Goal: Task Accomplishment & Management: Manage account settings

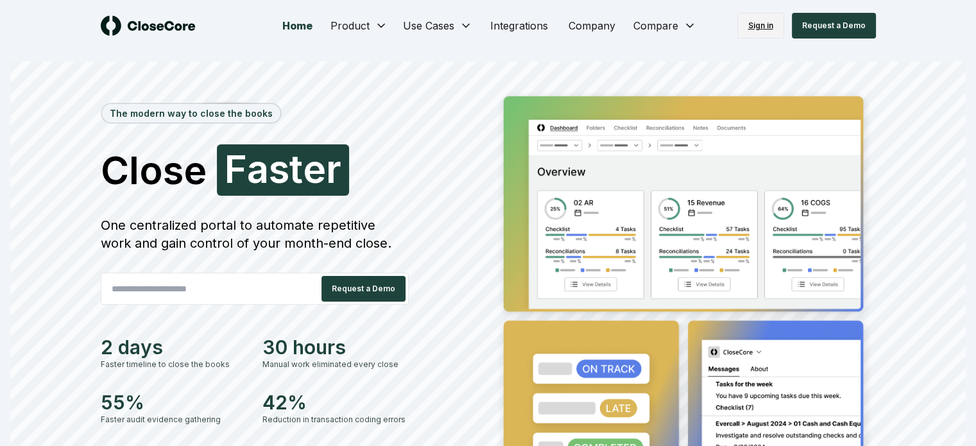
click at [762, 28] on link "Sign in" at bounding box center [761, 26] width 47 height 26
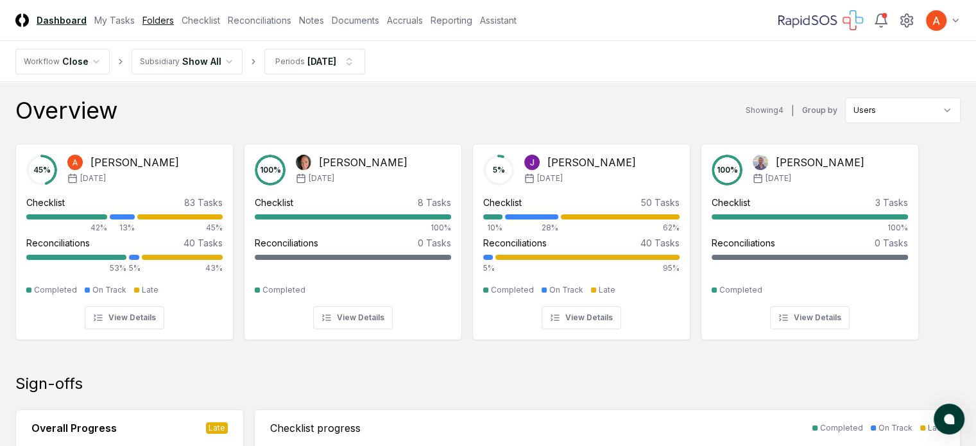
drag, startPoint x: 141, startPoint y: 24, endPoint x: 179, endPoint y: 25, distance: 38.5
click at [135, 24] on link "My Tasks" at bounding box center [114, 19] width 40 height 13
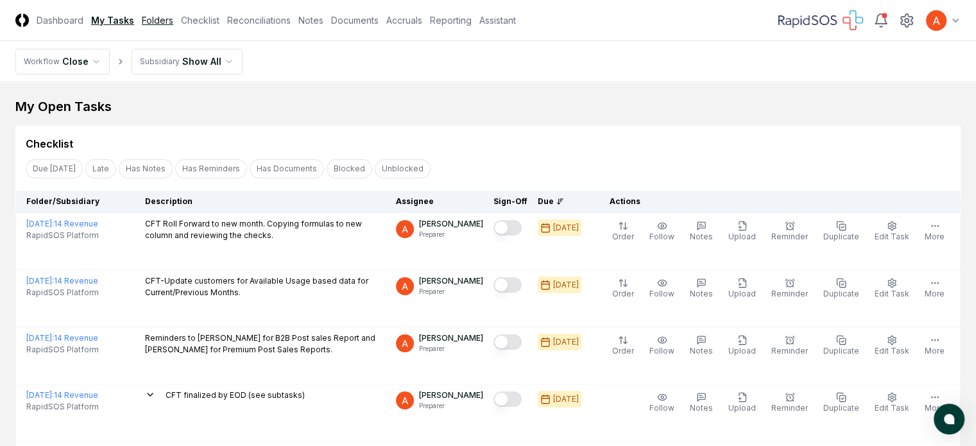
click at [173, 17] on link "Folders" at bounding box center [157, 19] width 31 height 13
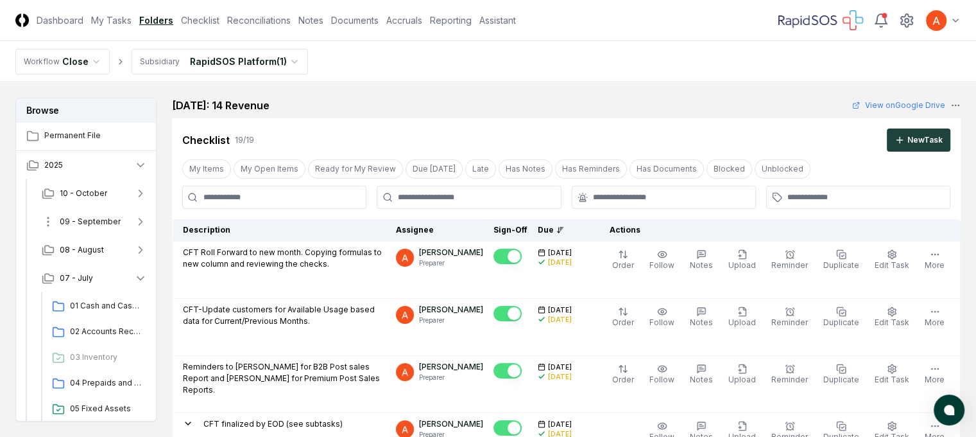
click at [103, 215] on button "09 - September" at bounding box center [94, 221] width 126 height 28
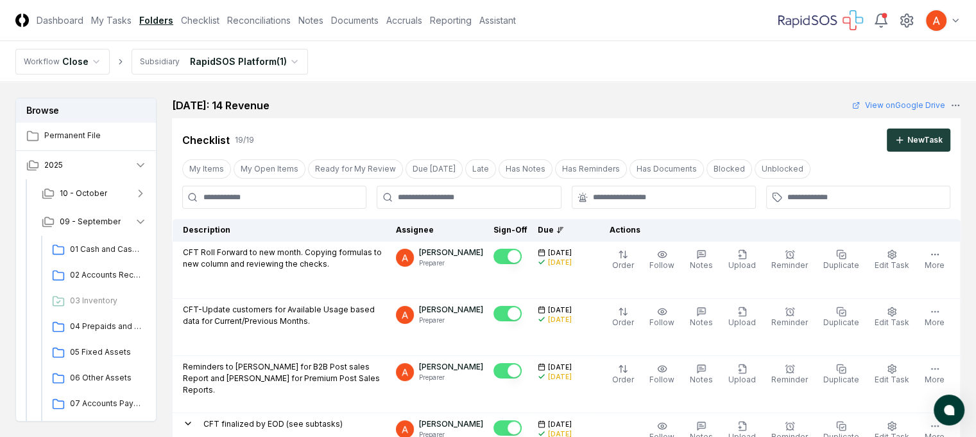
scroll to position [214, 0]
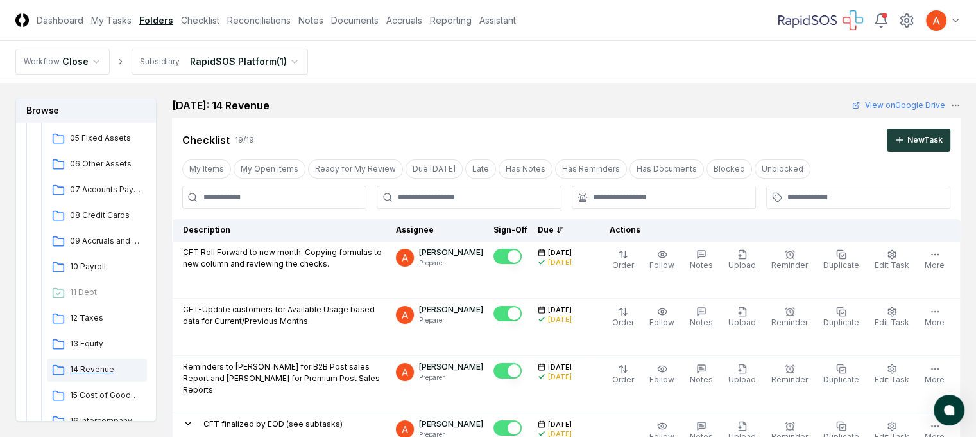
click at [73, 367] on span "14 Revenue" at bounding box center [106, 369] width 72 height 12
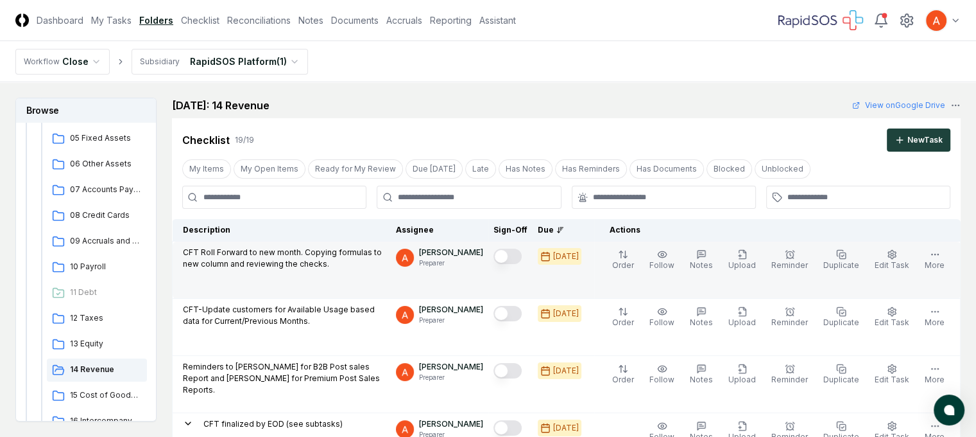
click at [522, 255] on button "Mark complete" at bounding box center [508, 255] width 28 height 15
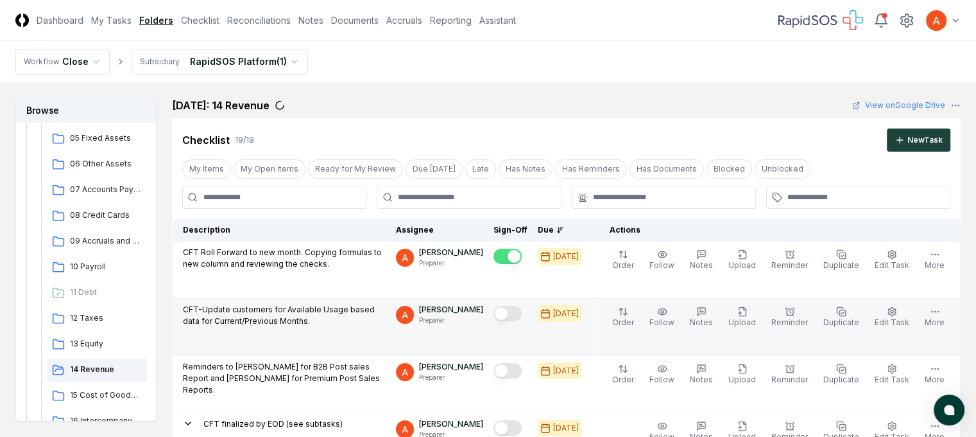
click at [522, 315] on button "Mark complete" at bounding box center [508, 313] width 28 height 15
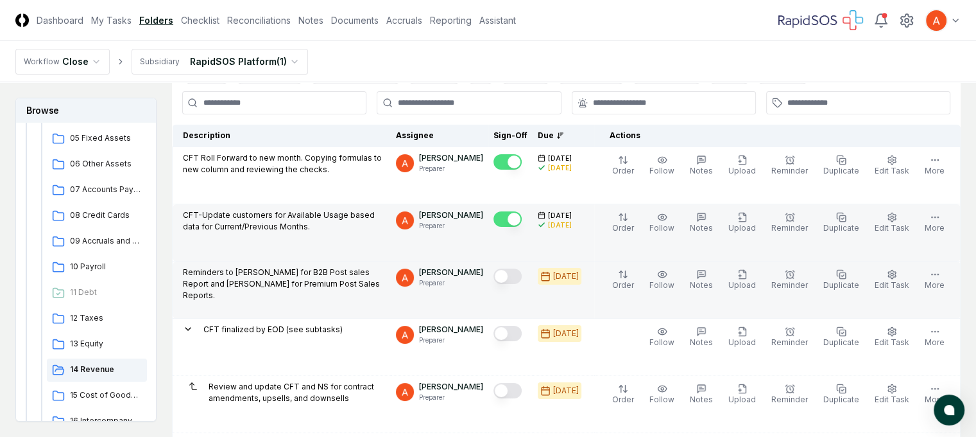
scroll to position [98, 0]
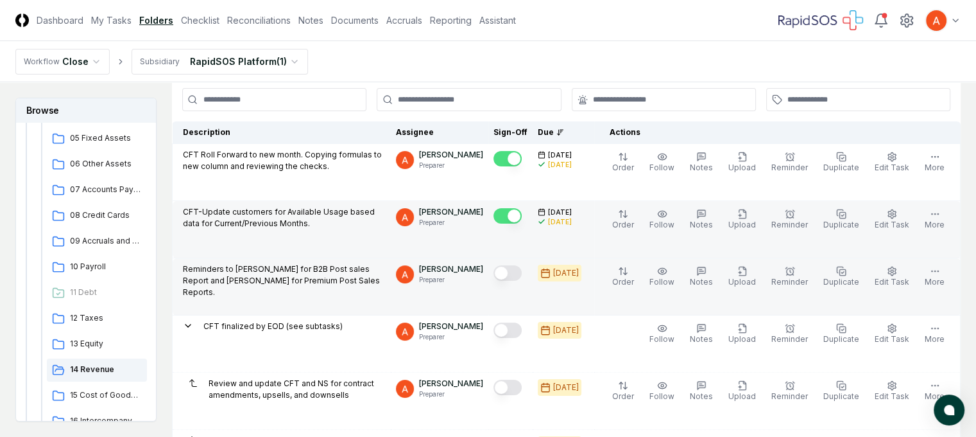
click at [522, 270] on button "Mark complete" at bounding box center [508, 272] width 28 height 15
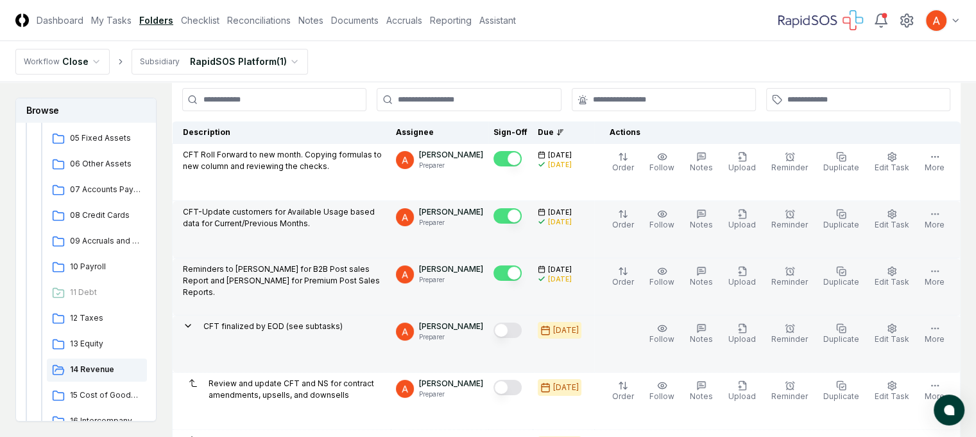
click at [522, 330] on button "Mark complete" at bounding box center [508, 329] width 28 height 15
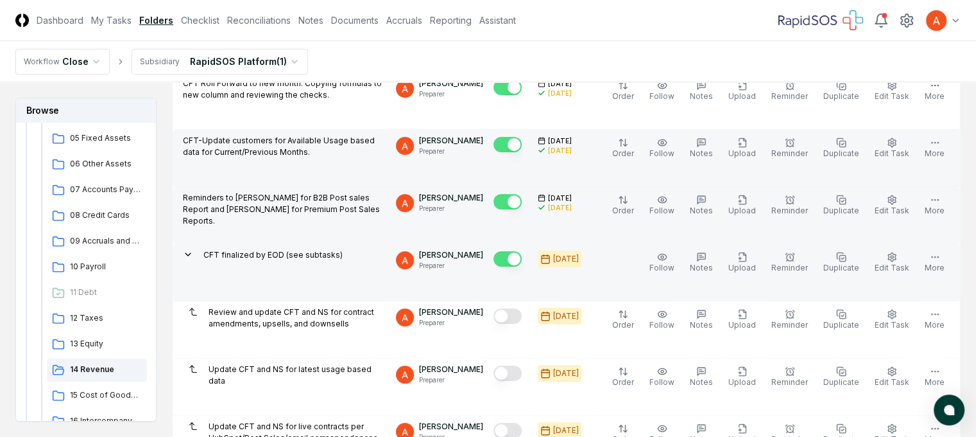
scroll to position [169, 0]
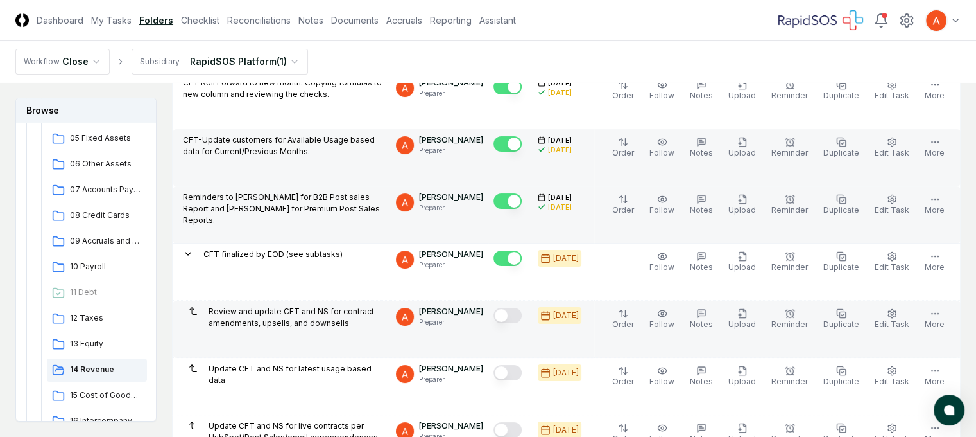
click at [522, 315] on button "Mark complete" at bounding box center [508, 315] width 28 height 15
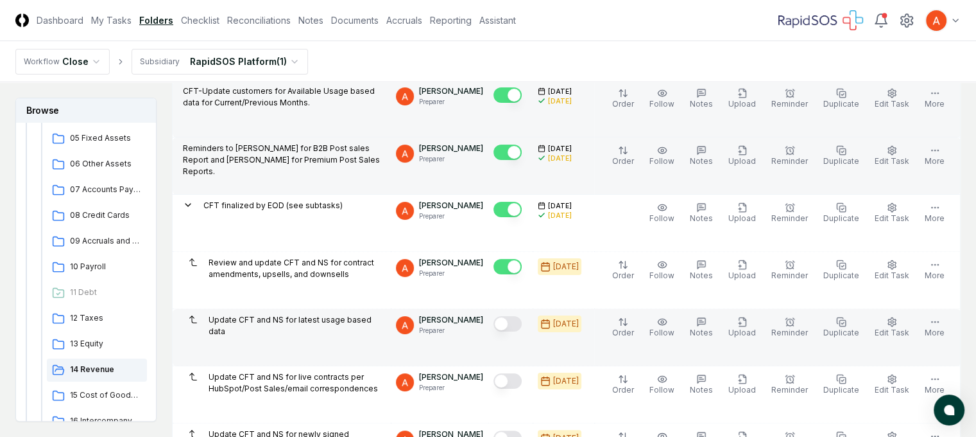
scroll to position [220, 0]
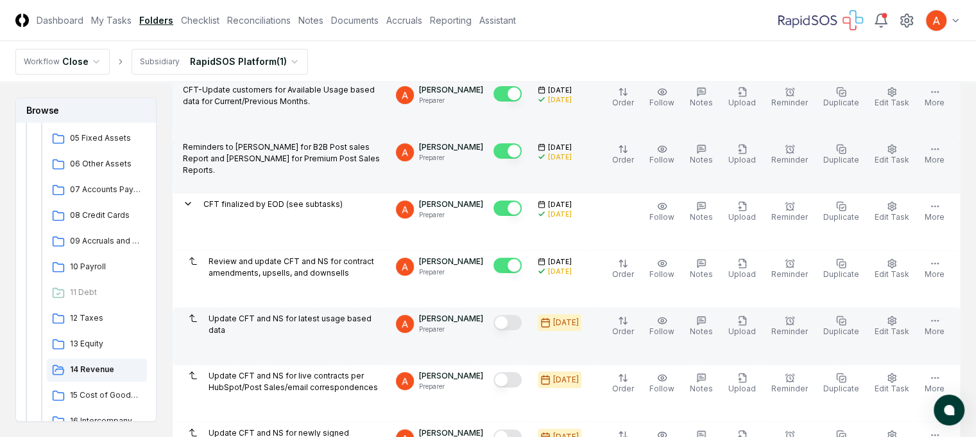
click at [522, 320] on button "Mark complete" at bounding box center [508, 322] width 28 height 15
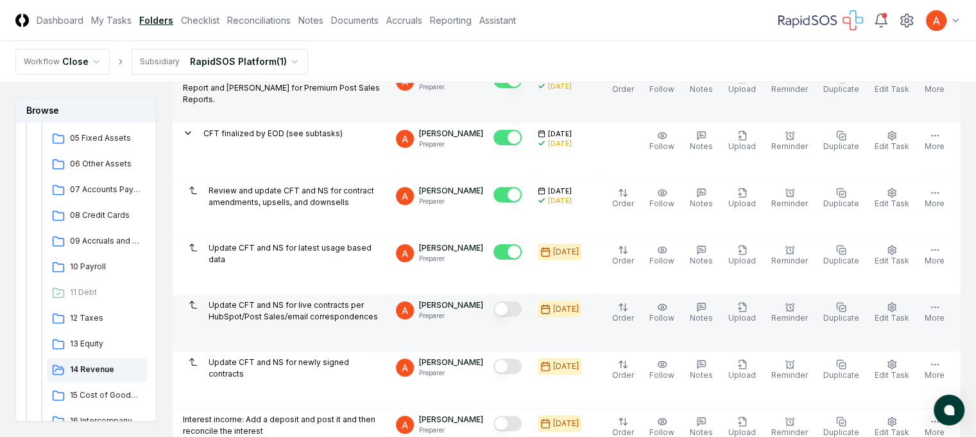
scroll to position [290, 0]
click at [522, 308] on button "Mark complete" at bounding box center [508, 308] width 28 height 15
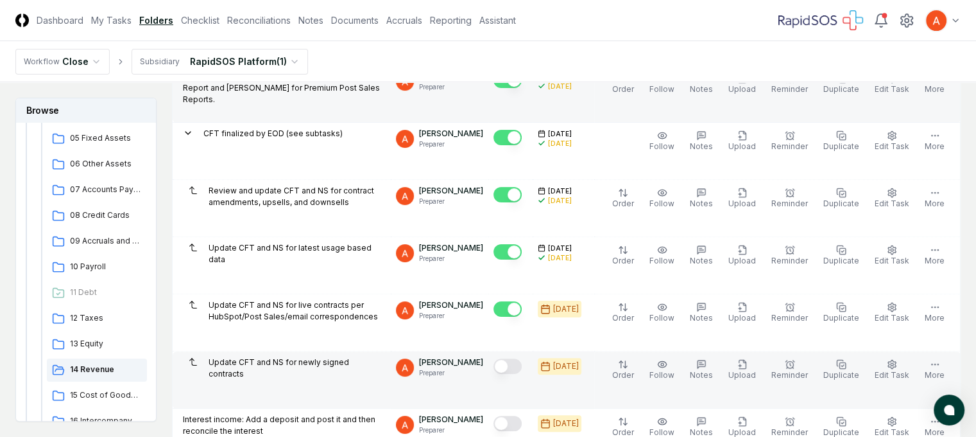
click at [522, 365] on button "Mark complete" at bounding box center [508, 365] width 28 height 15
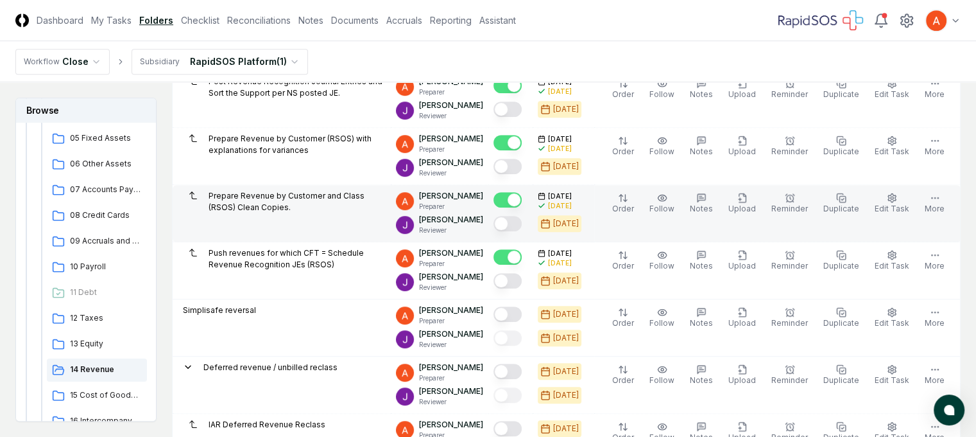
scroll to position [742, 0]
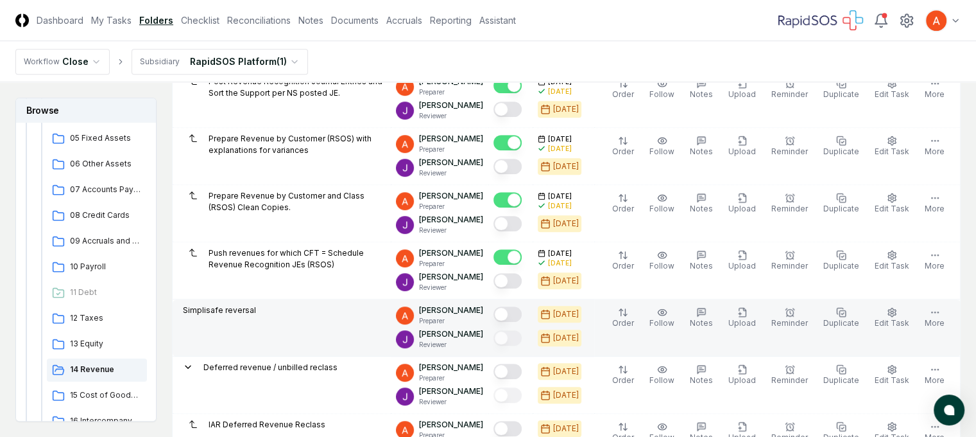
click at [522, 306] on button "Mark complete" at bounding box center [508, 313] width 28 height 15
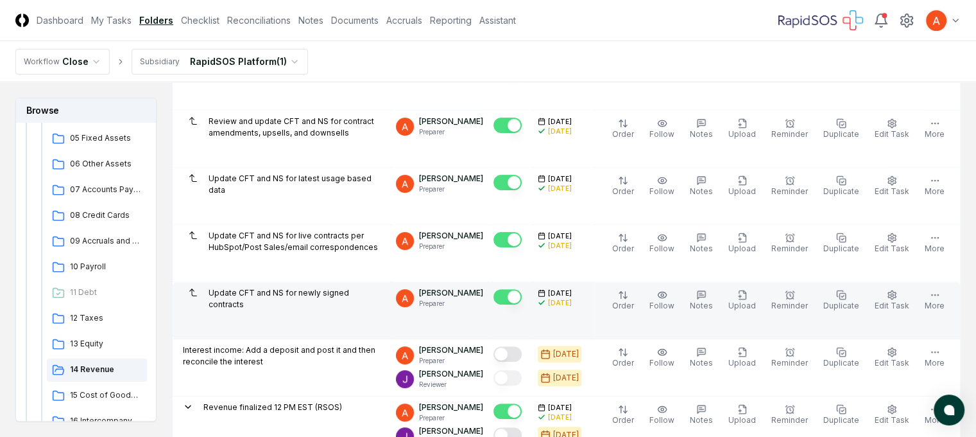
scroll to position [360, 0]
